Goal: Transaction & Acquisition: Purchase product/service

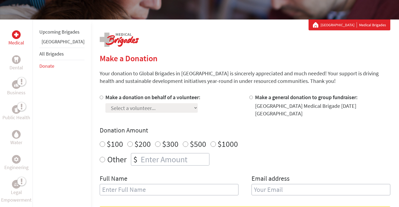
scroll to position [96, 0]
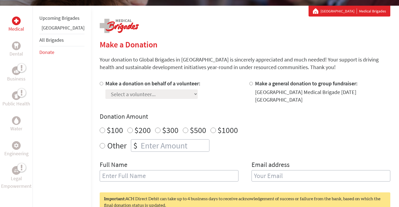
click at [100, 84] on input "Make a donation on behalf of a volunteer:" at bounding box center [102, 84] width 4 height 4
radio input "true"
select select "63E8E2C8-A0A2-11F0-9E6E-42010A400005"
radio input "true"
click at [142, 147] on input "number" at bounding box center [175, 146] width 70 height 12
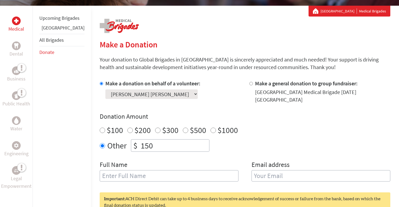
type input "150"
type input "[PERSON_NAME] [PERSON_NAME]"
click at [269, 178] on input "email" at bounding box center [320, 176] width 139 height 11
type input "[EMAIL_ADDRESS][DOMAIN_NAME]"
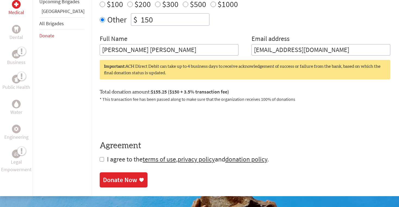
scroll to position [228, 0]
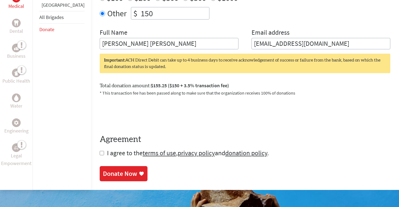
click at [100, 156] on input "checkbox" at bounding box center [102, 153] width 4 height 4
checkbox input "true"
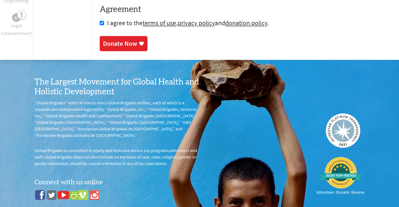
scroll to position [361, 0]
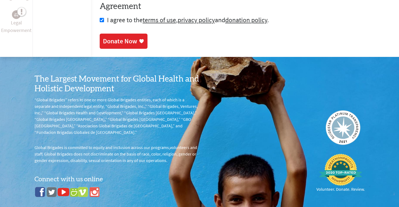
click at [115, 41] on div "Donate Now" at bounding box center [120, 41] width 34 height 9
